Goal: Check status

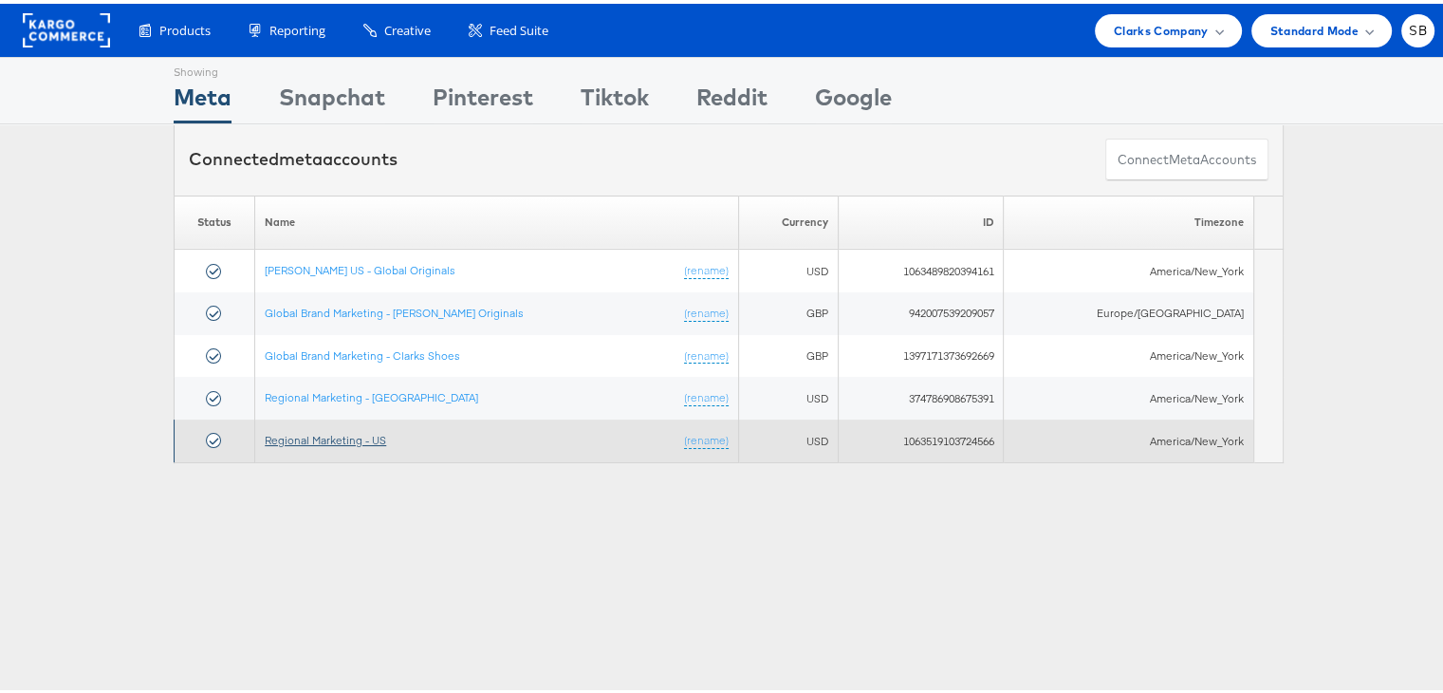
click at [345, 437] on link "Regional Marketing - US" at bounding box center [325, 436] width 121 height 14
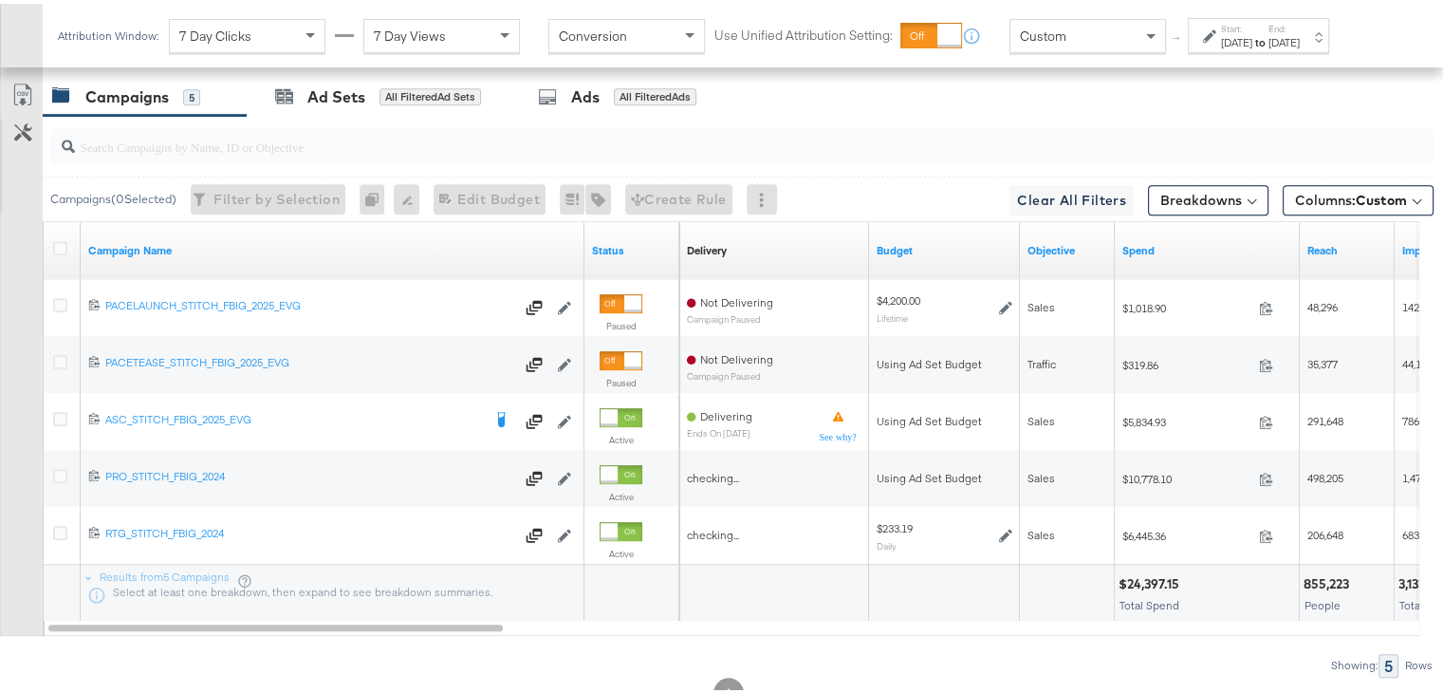
scroll to position [1055, 0]
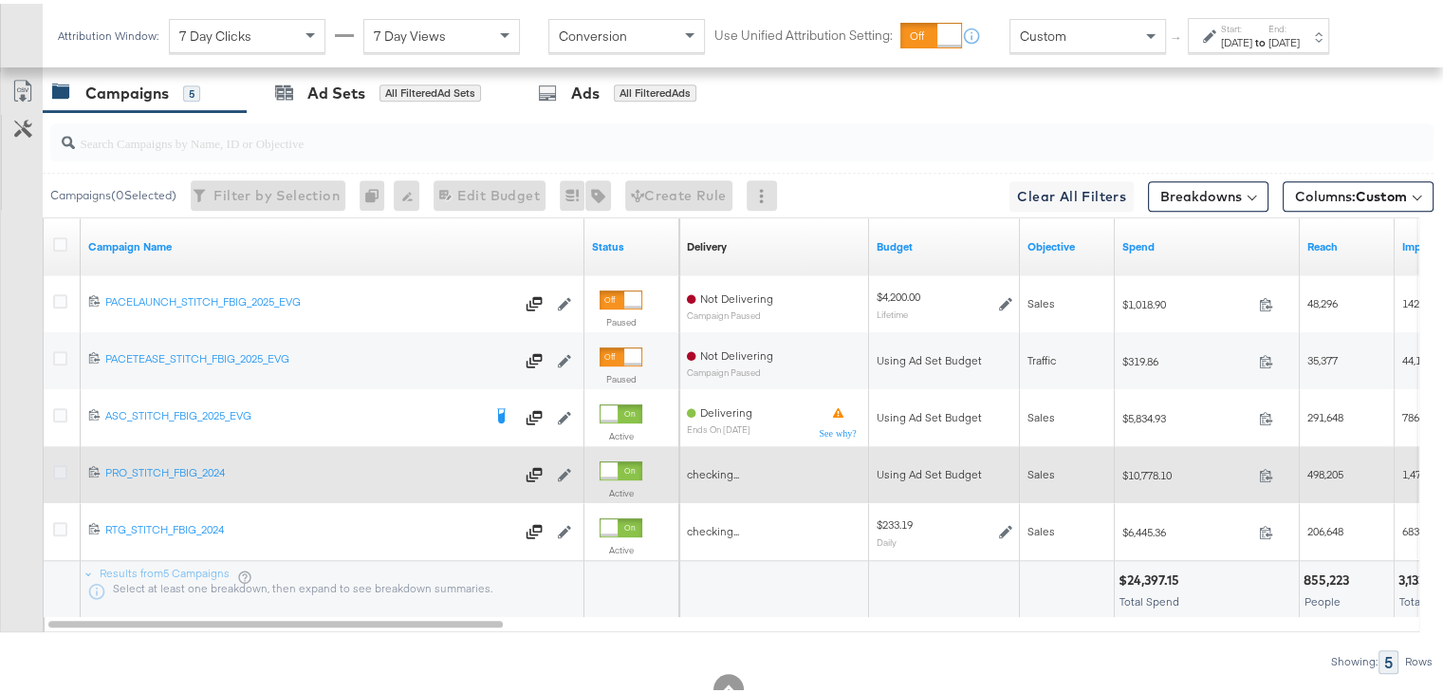
click at [65, 466] on icon at bounding box center [60, 468] width 14 height 14
click at [0, 0] on input "checkbox" at bounding box center [0, 0] width 0 height 0
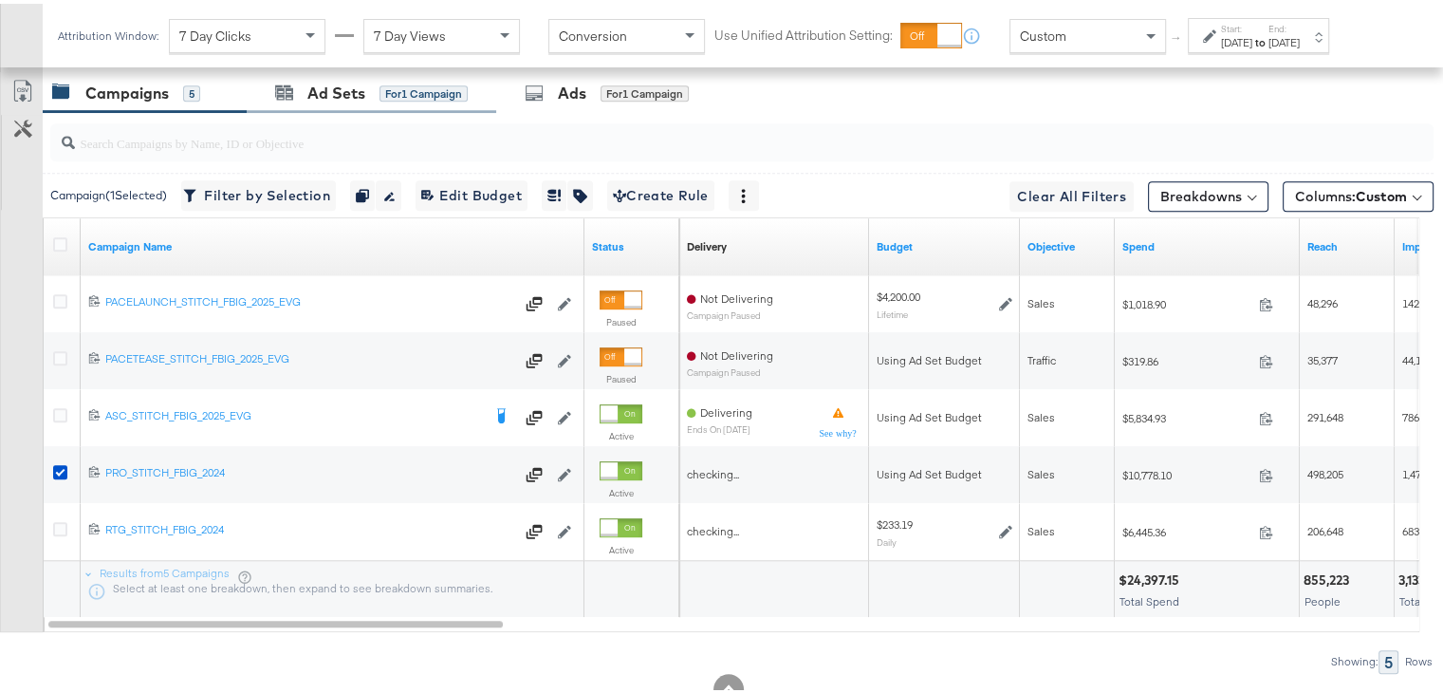
click at [335, 96] on div "Ad Sets for 1 Campaign" at bounding box center [372, 89] width 250 height 41
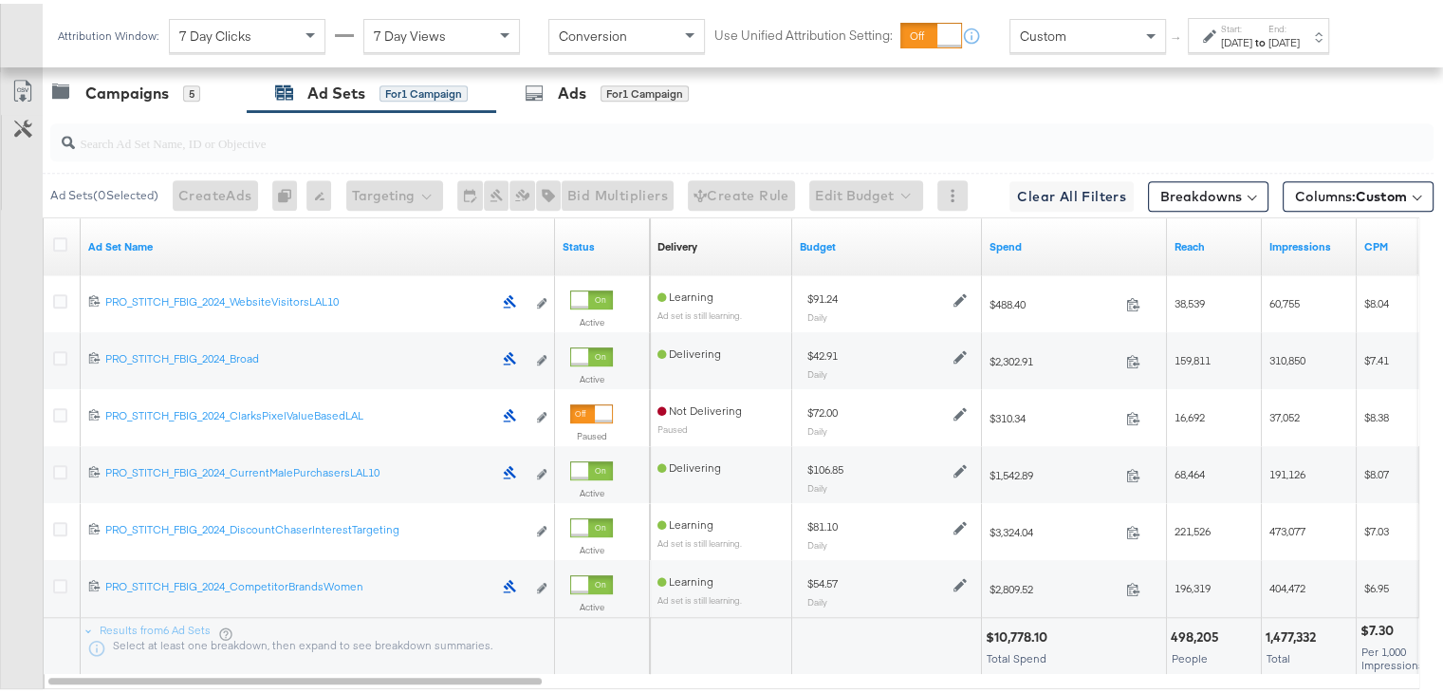
click at [1269, 39] on strong "to" at bounding box center [1261, 38] width 16 height 14
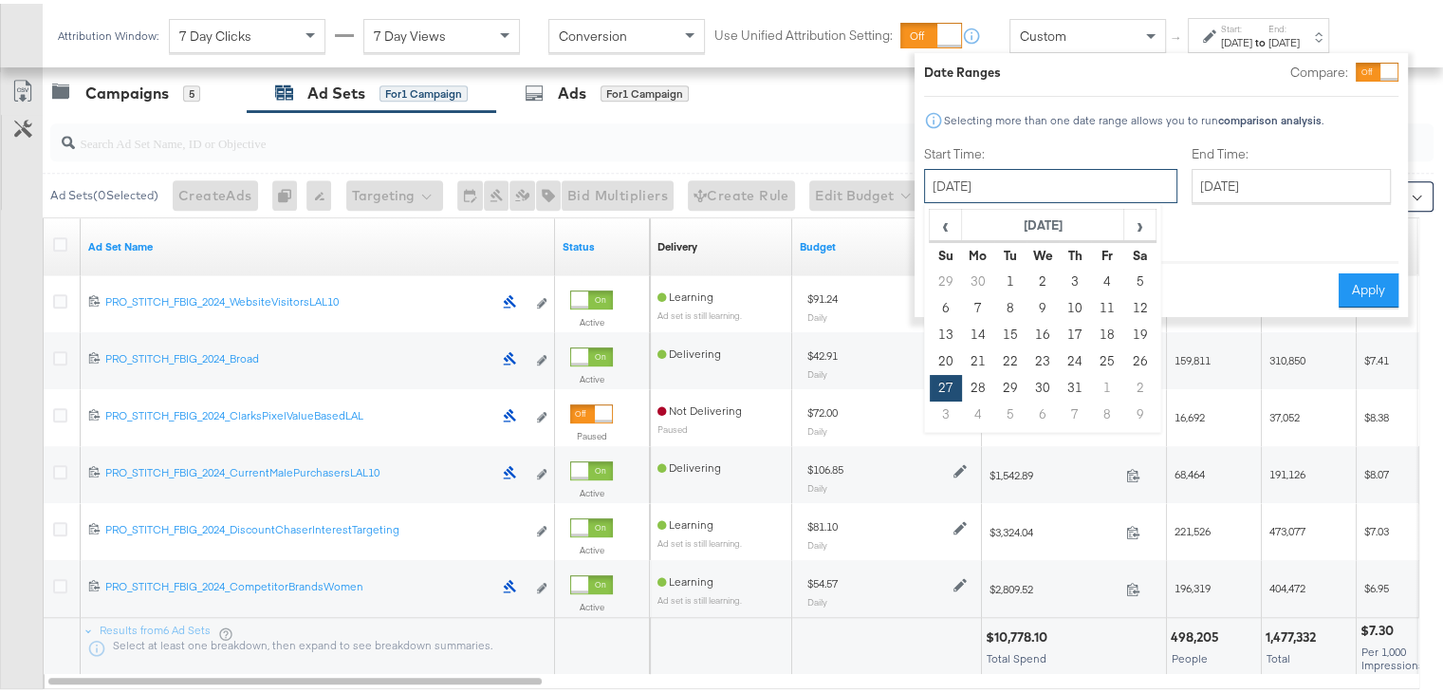
click at [1013, 182] on input "[DATE]" at bounding box center [1050, 182] width 253 height 34
click at [1137, 230] on span "›" at bounding box center [1139, 221] width 29 height 28
click at [1041, 325] on td "13" at bounding box center [1043, 331] width 32 height 27
type input "[DATE]"
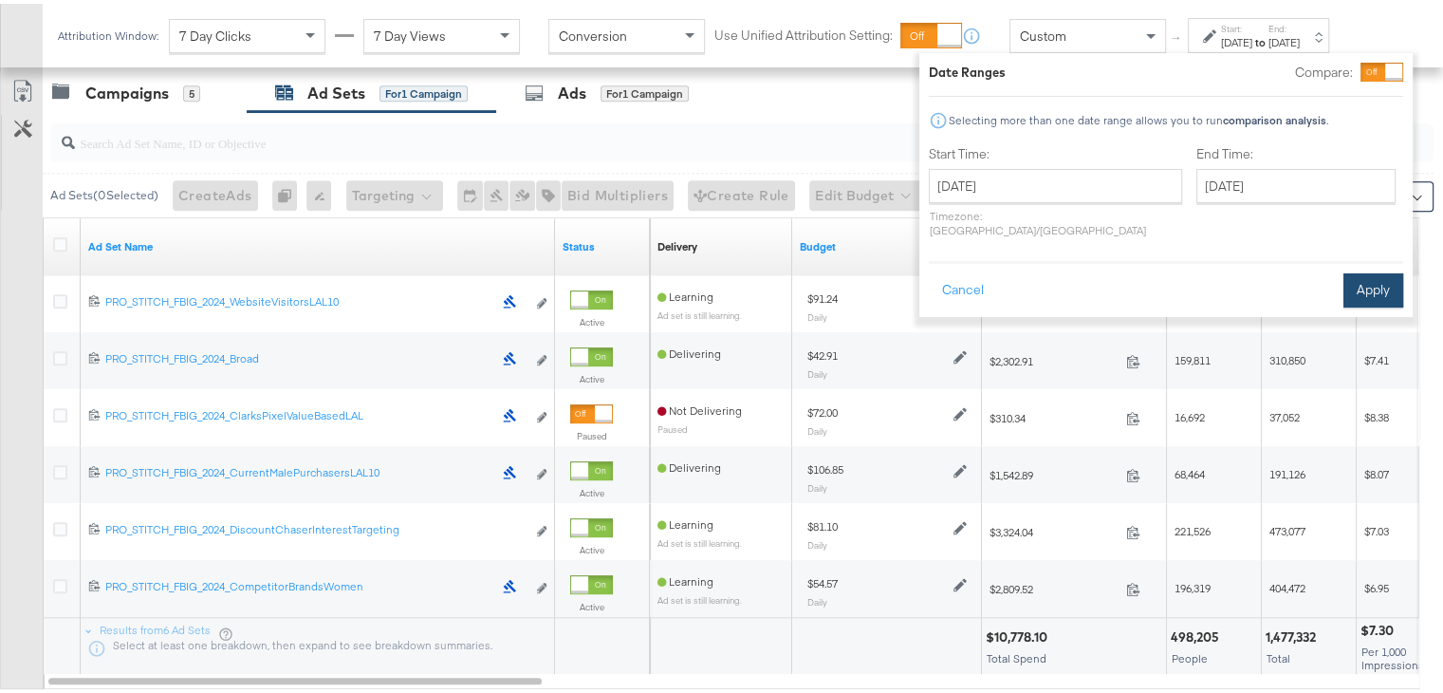
click at [1367, 274] on button "Apply" at bounding box center [1374, 287] width 60 height 34
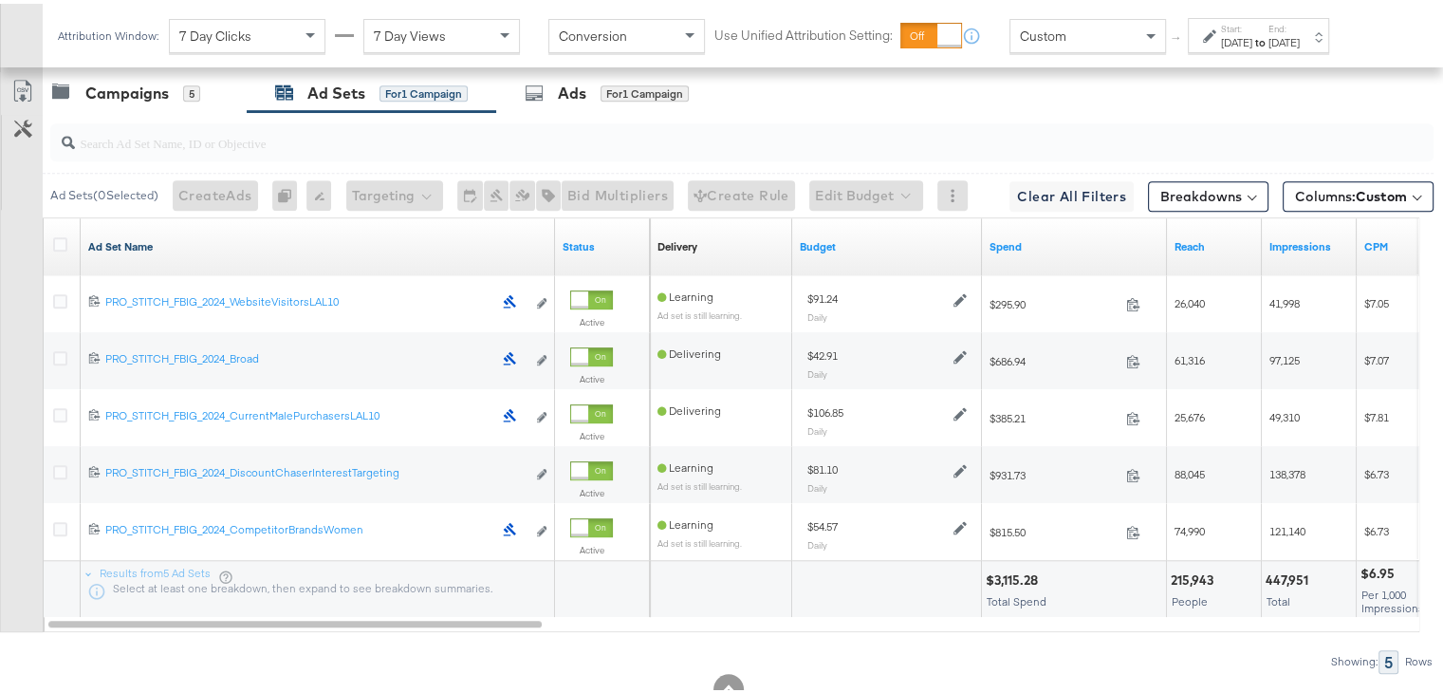
click at [133, 236] on link "Ad Set Name" at bounding box center [317, 242] width 459 height 15
click at [133, 236] on link "Ad Set Name ↓" at bounding box center [317, 242] width 459 height 15
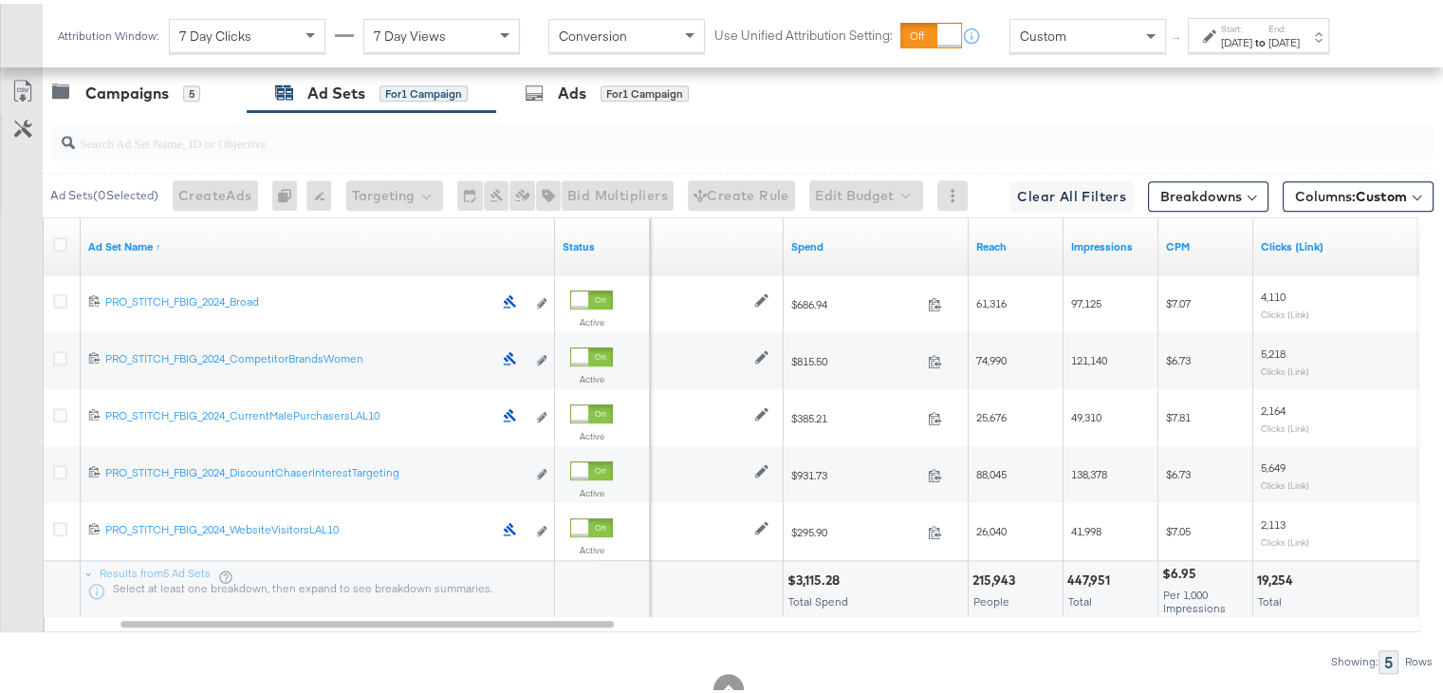
click at [1269, 40] on strong "to" at bounding box center [1261, 38] width 16 height 14
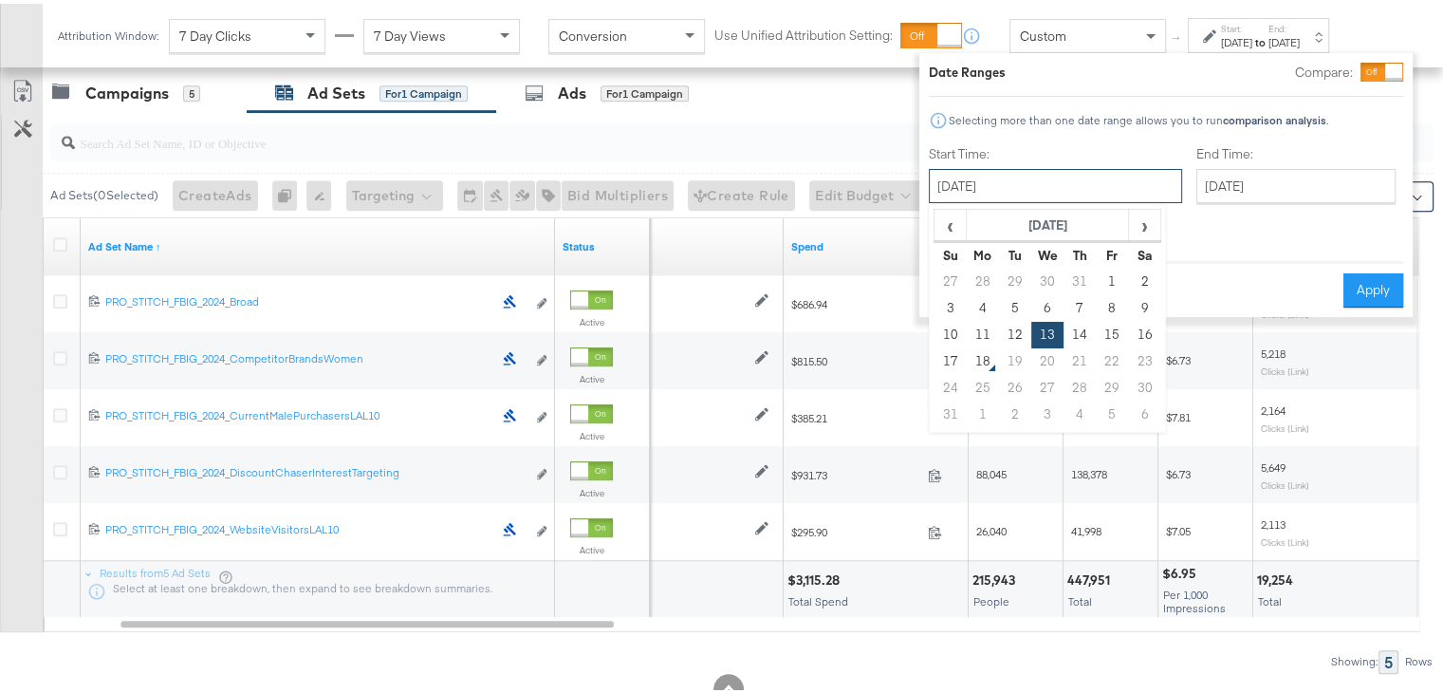
click at [1060, 192] on input "[DATE]" at bounding box center [1055, 182] width 253 height 34
click at [949, 330] on td "10" at bounding box center [951, 331] width 32 height 27
type input "[DATE]"
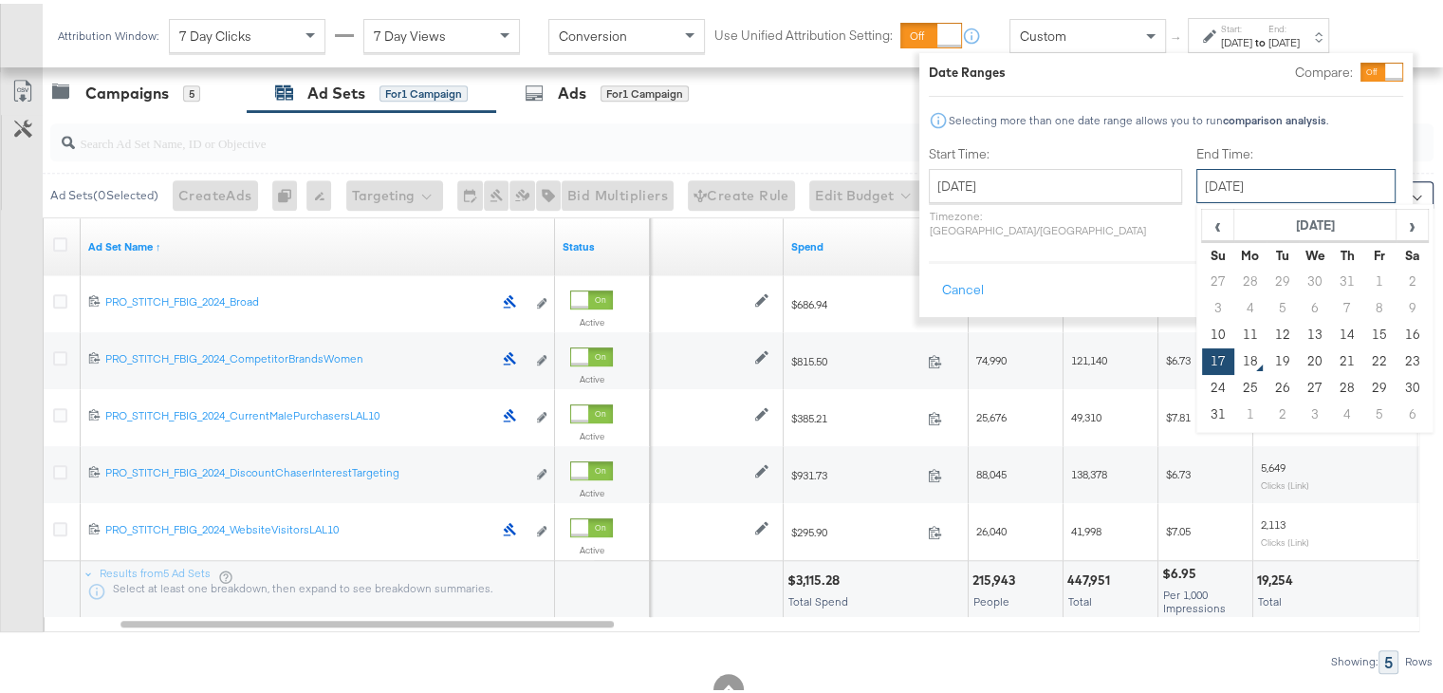
click at [1197, 184] on input "[DATE]" at bounding box center [1296, 182] width 199 height 34
click at [1396, 325] on td "16" at bounding box center [1412, 331] width 32 height 27
type input "[DATE]"
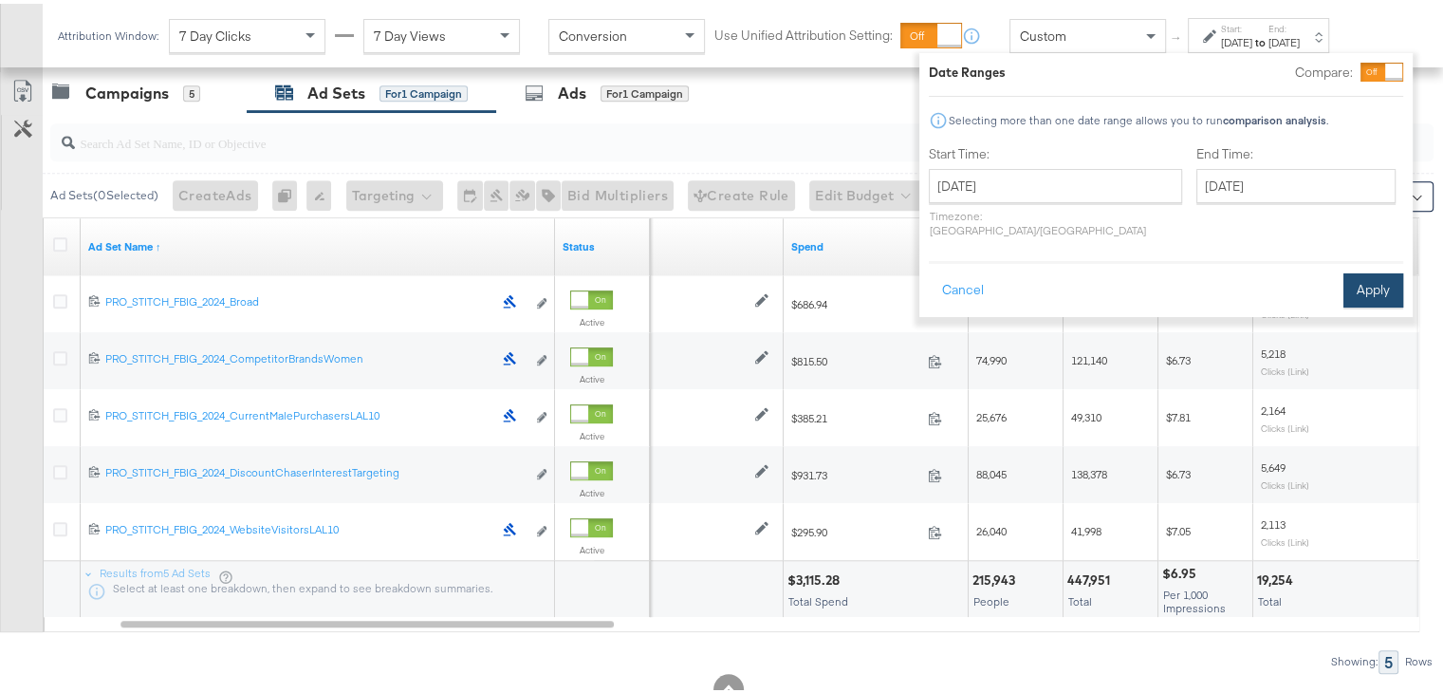
click at [1372, 272] on button "Apply" at bounding box center [1374, 287] width 60 height 34
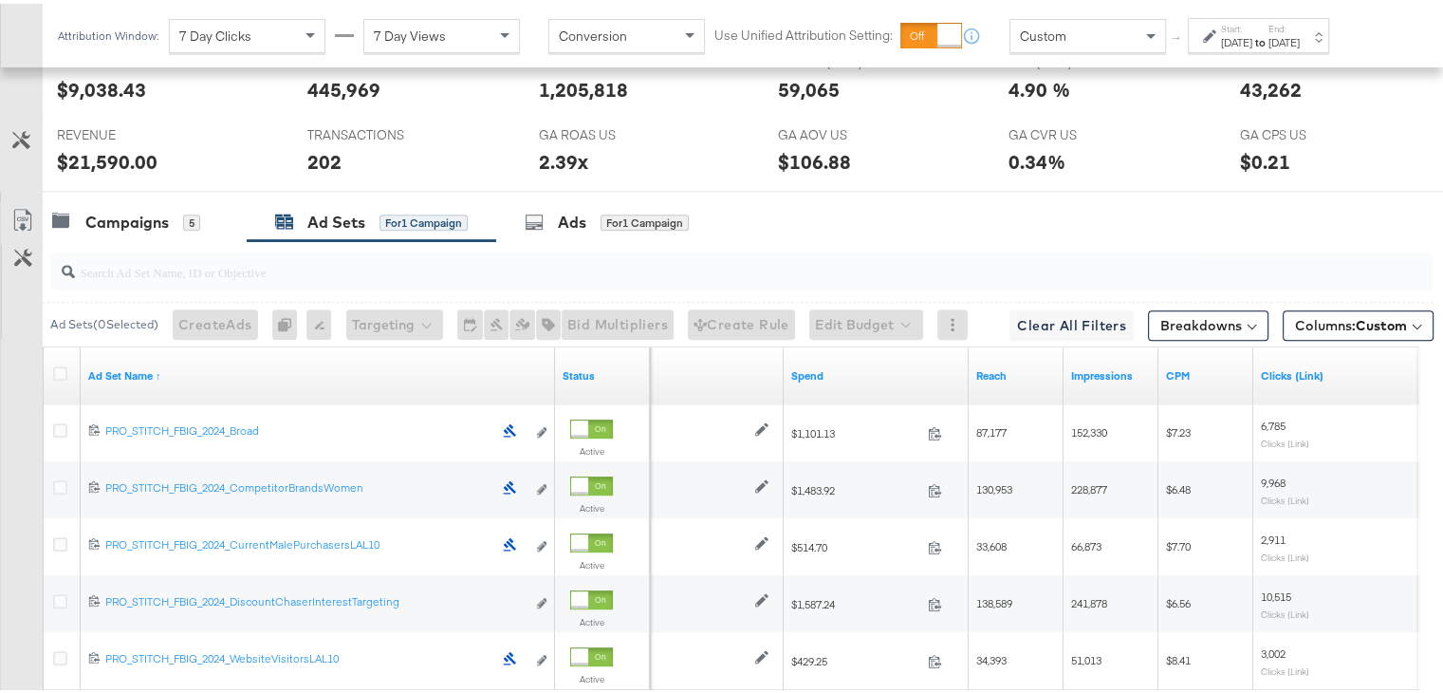
scroll to position [1110, 0]
